Goal: Feedback & Contribution: Leave review/rating

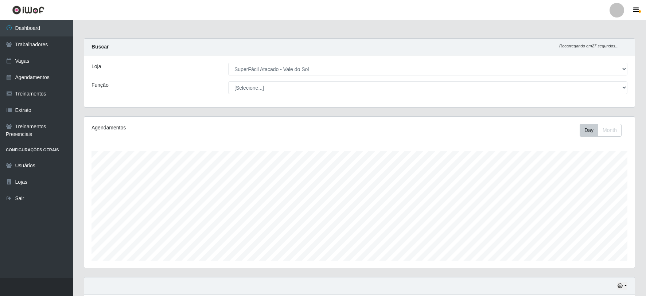
select select "502"
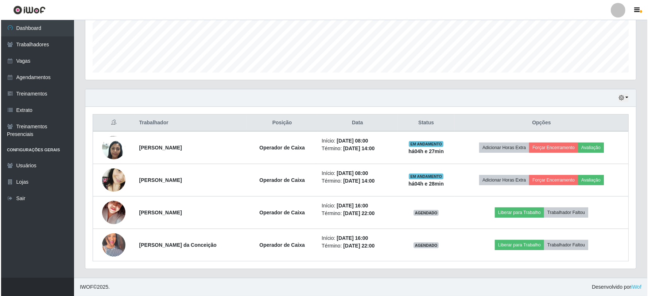
scroll to position [151, 551]
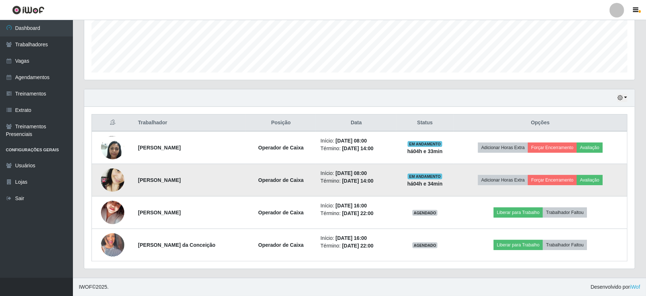
click at [117, 181] on img at bounding box center [112, 180] width 23 height 51
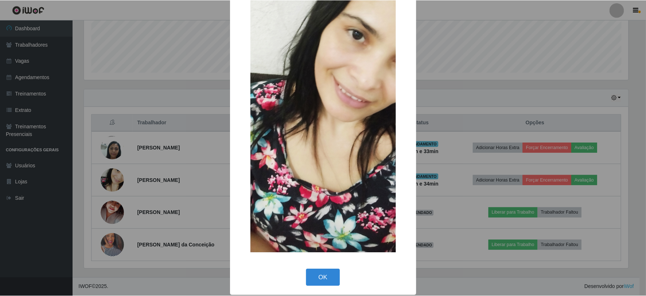
scroll to position [83, 0]
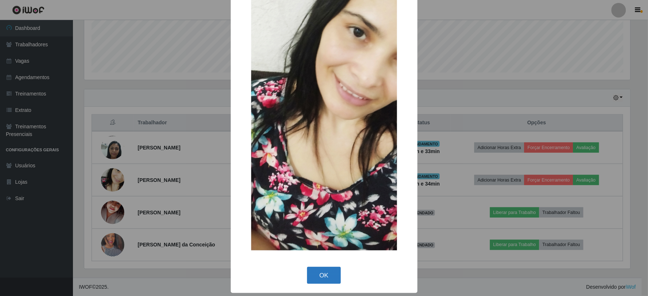
click at [330, 269] on button "OK" at bounding box center [324, 275] width 34 height 17
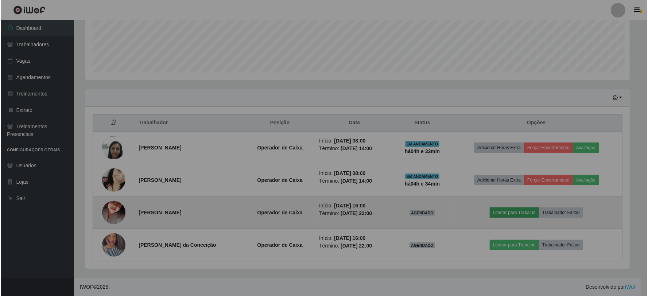
scroll to position [151, 551]
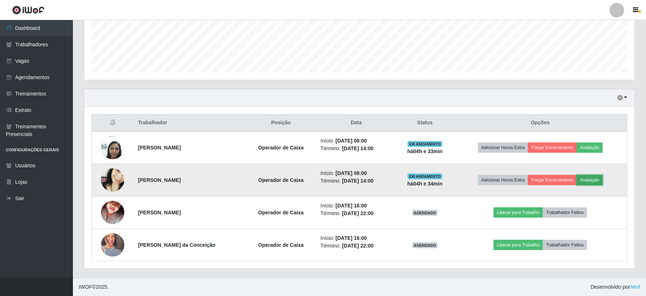
click at [597, 182] on button "Avaliação" at bounding box center [590, 180] width 26 height 10
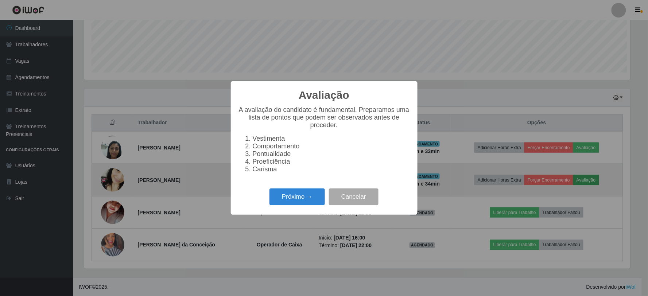
scroll to position [151, 546]
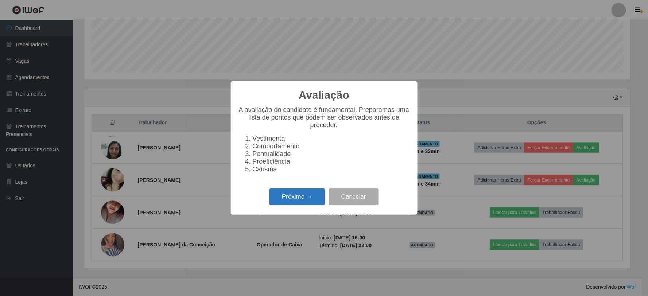
click at [312, 198] on button "Próximo →" at bounding box center [297, 197] width 55 height 17
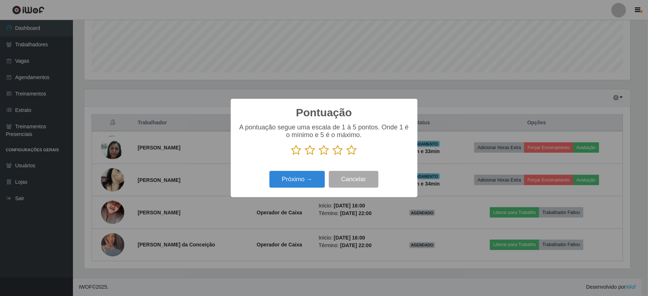
click at [299, 151] on icon at bounding box center [296, 150] width 10 height 11
click at [291, 156] on input "radio" at bounding box center [291, 156] width 0 height 0
click at [309, 181] on button "Próximo →" at bounding box center [297, 179] width 55 height 17
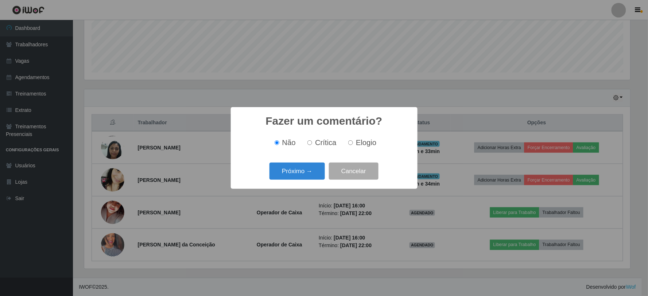
click at [350, 144] on input "Elogio" at bounding box center [350, 142] width 5 height 5
radio input "true"
click at [312, 168] on button "Próximo →" at bounding box center [297, 171] width 55 height 17
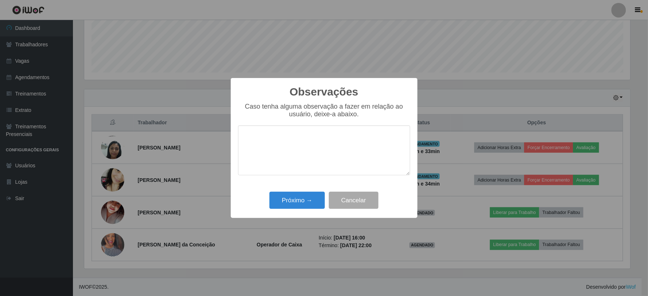
click at [282, 140] on textarea at bounding box center [324, 150] width 172 height 50
type textarea "d"
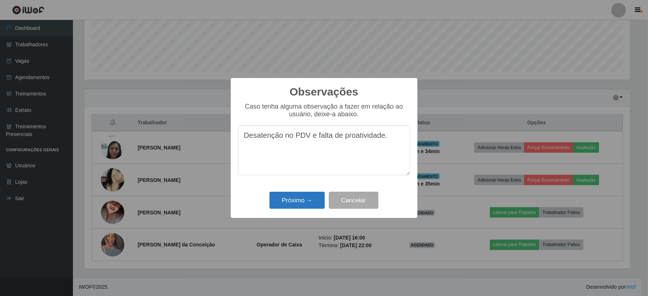
type textarea "Desatenção no PDV e falta de proatividade."
click at [304, 207] on button "Próximo →" at bounding box center [297, 200] width 55 height 17
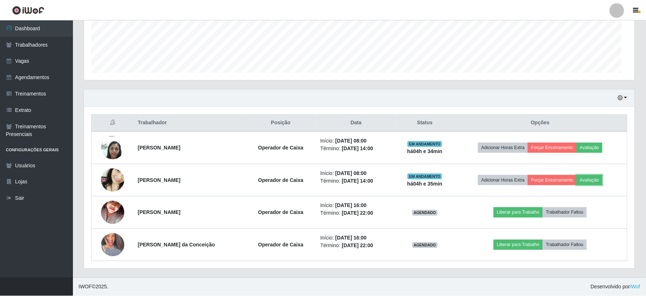
scroll to position [151, 551]
